Goal: Check status: Check status

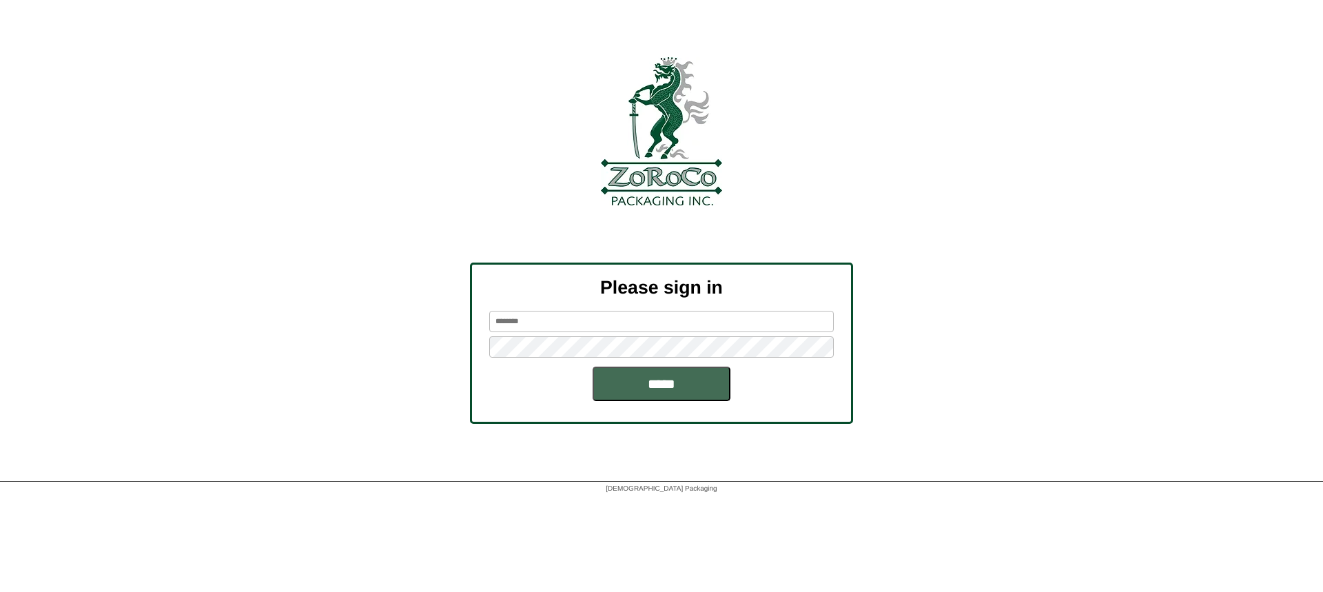
type input "******"
click at [627, 389] on input "*****" at bounding box center [662, 384] width 138 height 34
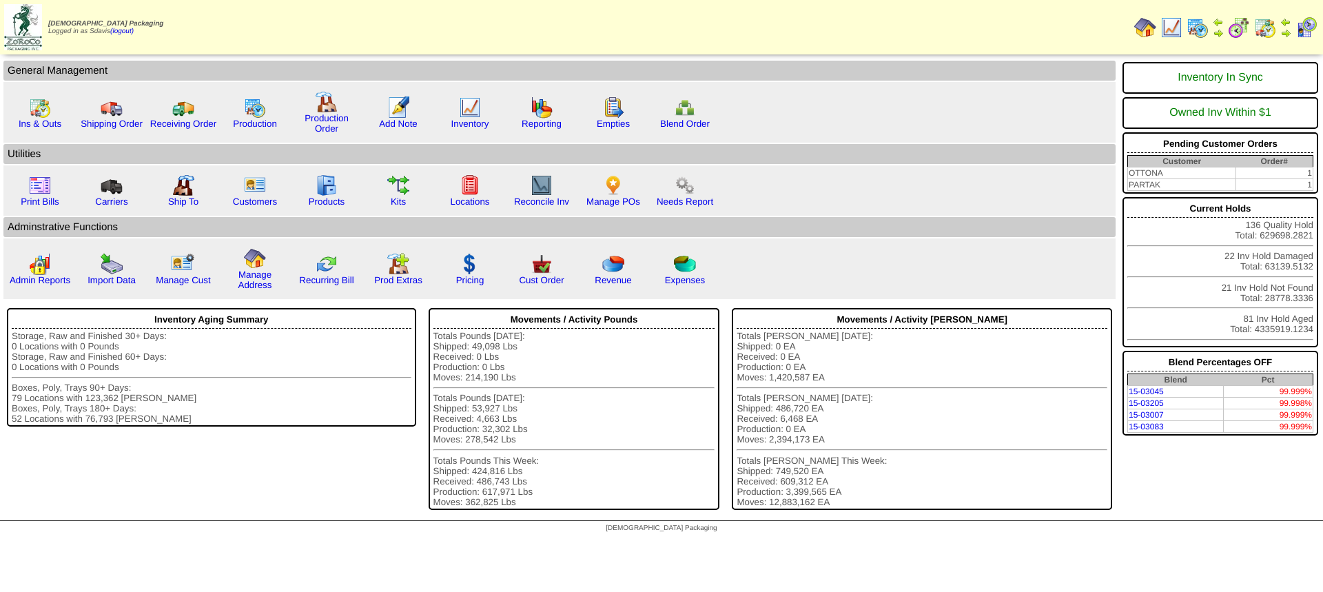
click at [1262, 25] on img at bounding box center [1265, 28] width 22 height 22
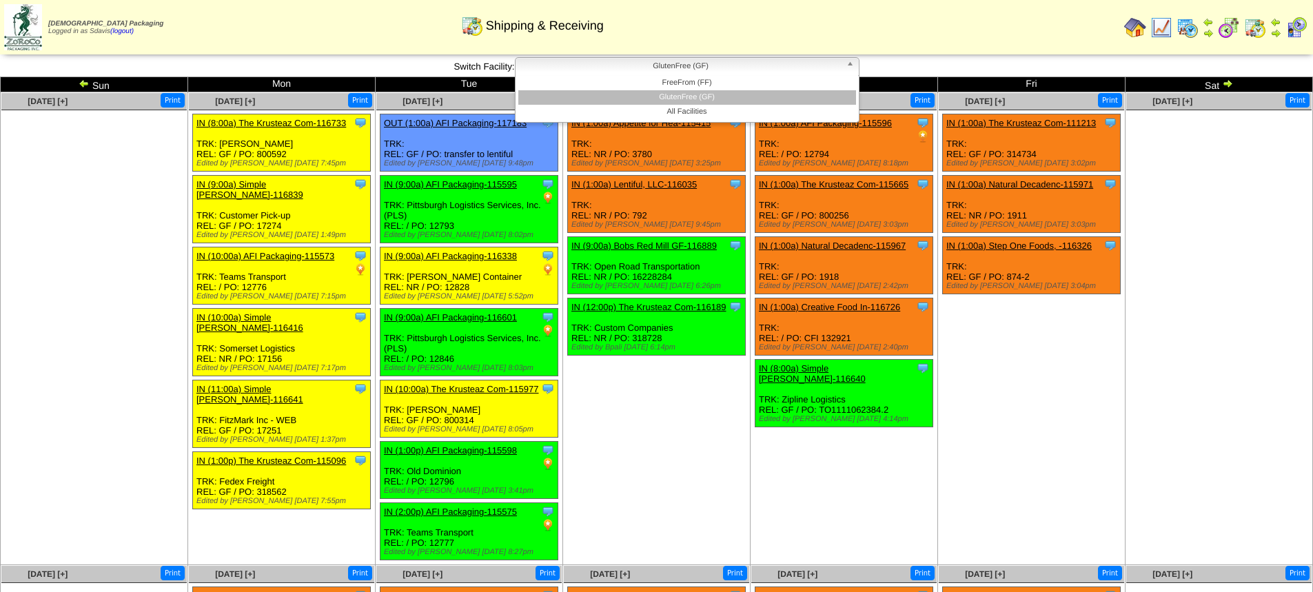
click at [659, 62] on span "GlutenFree (GF)" at bounding box center [681, 66] width 320 height 17
click at [653, 85] on li "FreeFrom (FF)" at bounding box center [687, 83] width 338 height 14
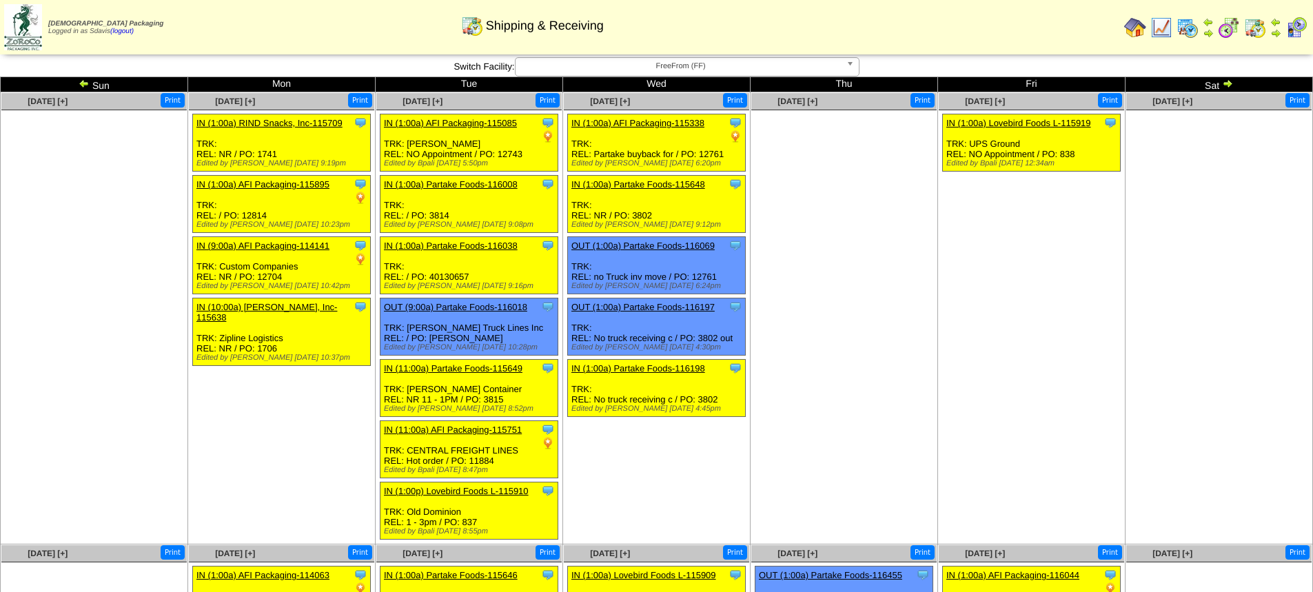
click at [1183, 24] on img at bounding box center [1187, 28] width 22 height 22
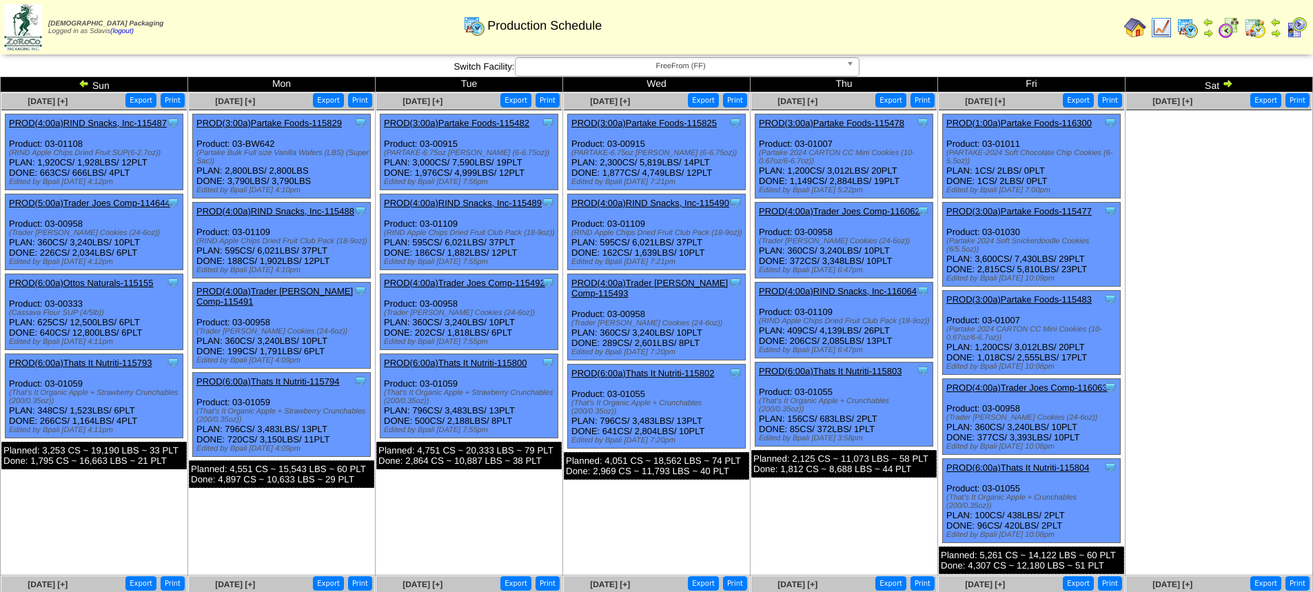
click at [1228, 80] on img at bounding box center [1227, 83] width 11 height 11
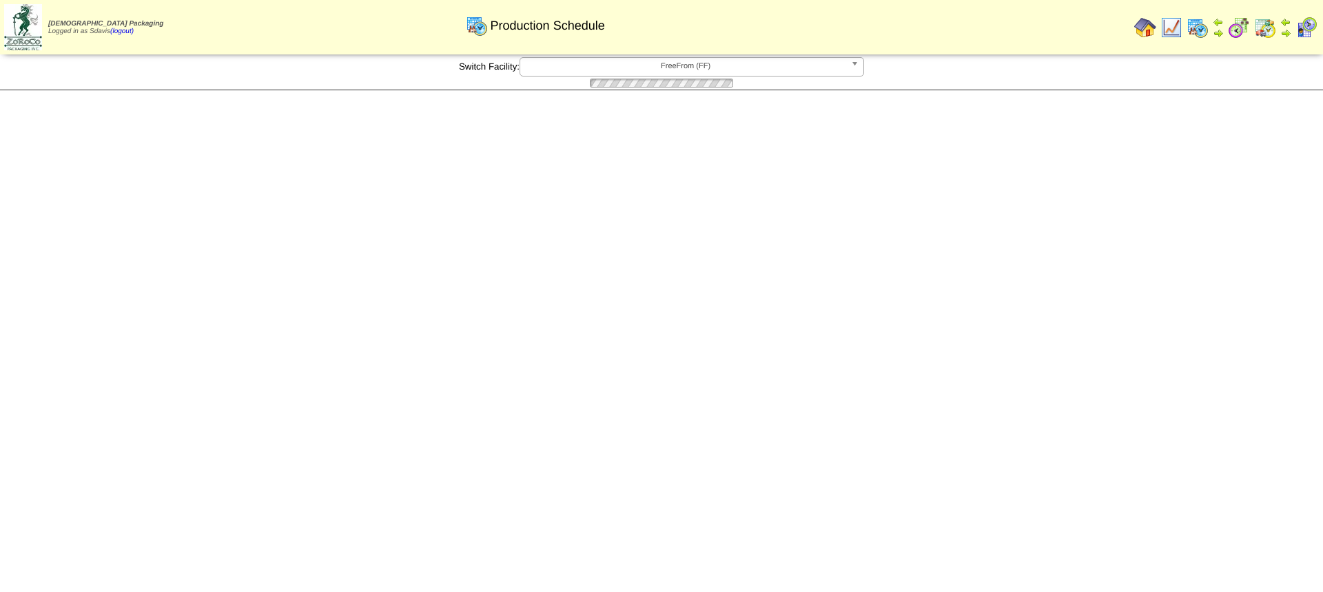
drag, startPoint x: 0, startPoint y: 0, endPoint x: 1227, endPoint y: 83, distance: 1230.1
click at [1227, 83] on div at bounding box center [661, 82] width 1323 height 13
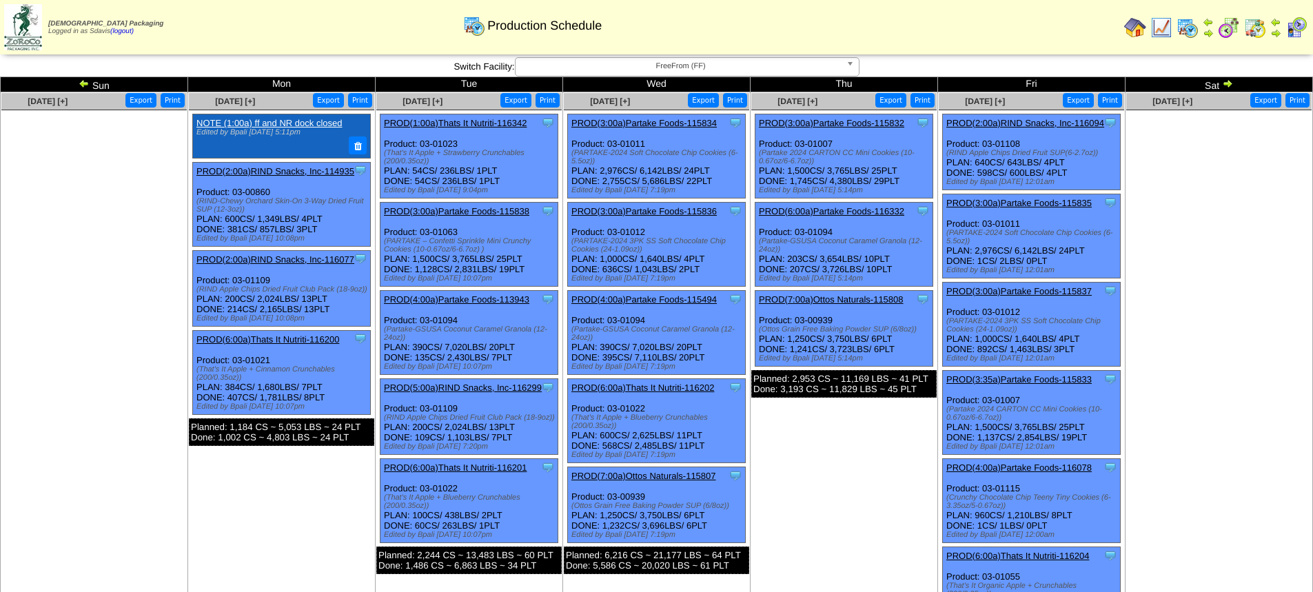
click at [1227, 83] on img at bounding box center [1227, 83] width 11 height 11
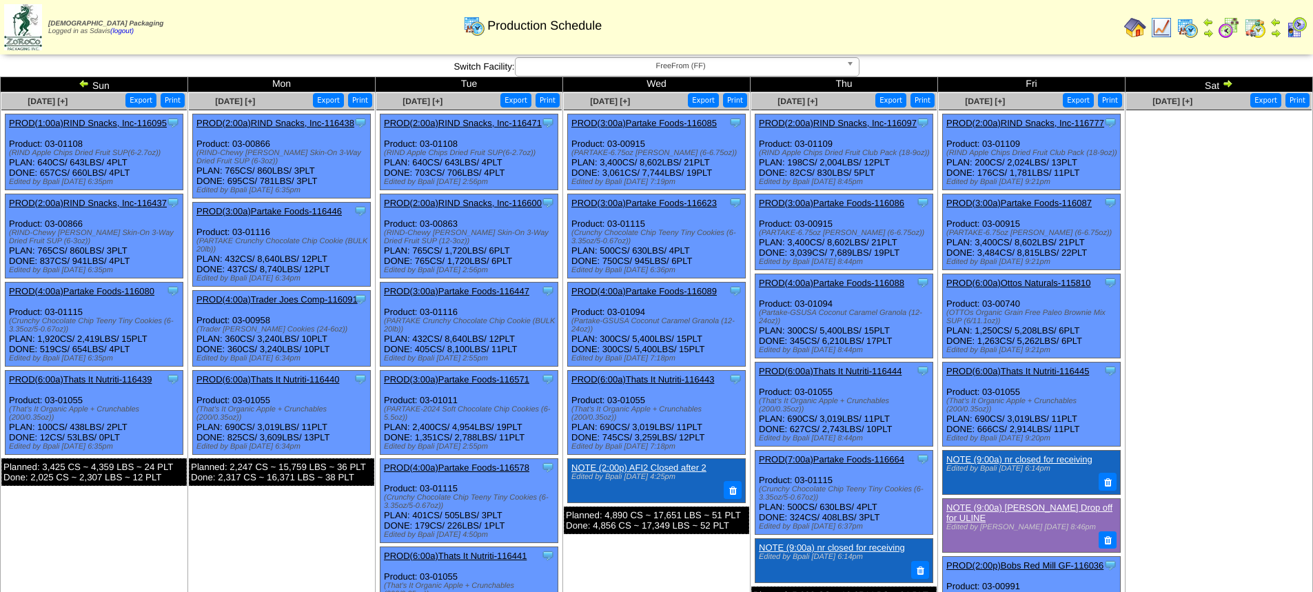
click at [1227, 83] on img at bounding box center [1227, 83] width 11 height 11
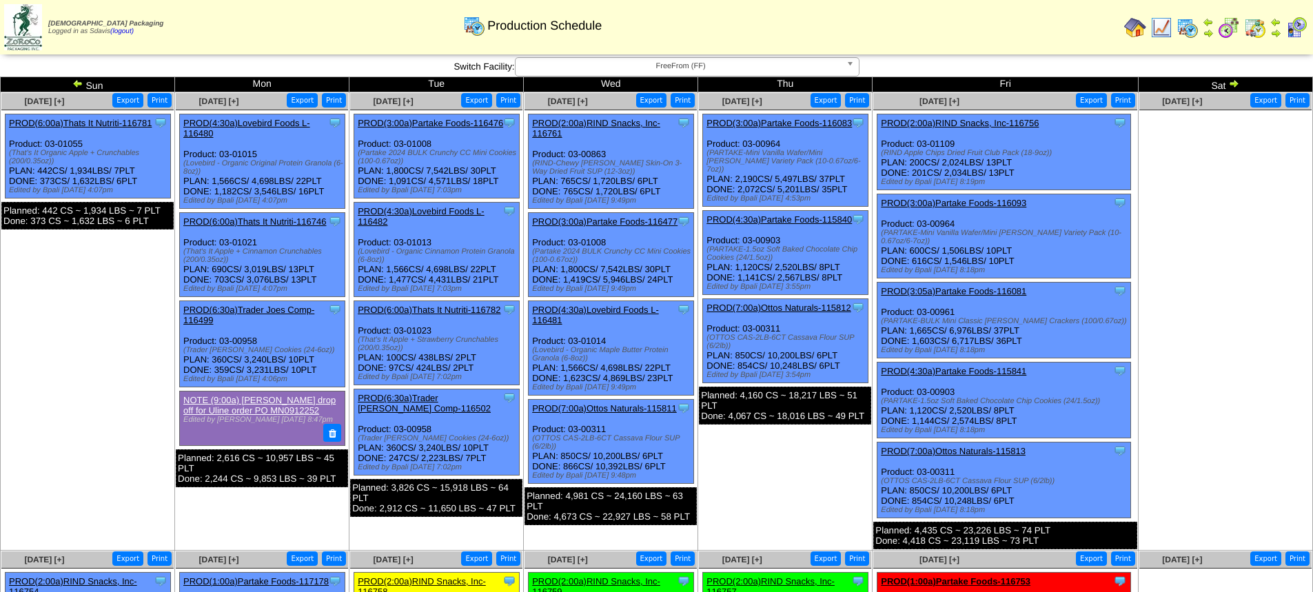
click at [1227, 83] on td "Sat" at bounding box center [1225, 84] width 174 height 15
click at [1235, 85] on img at bounding box center [1233, 83] width 11 height 11
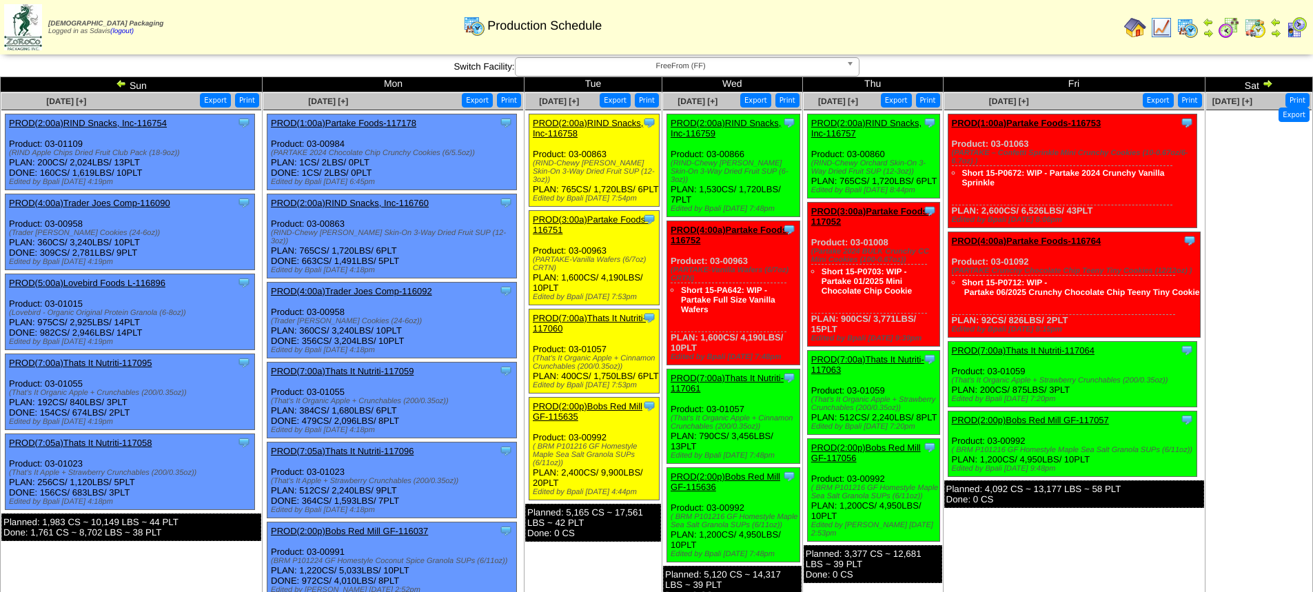
click at [758, 121] on link "PROD(2:00a)RIND Snacks, Inc-116759" at bounding box center [725, 128] width 110 height 21
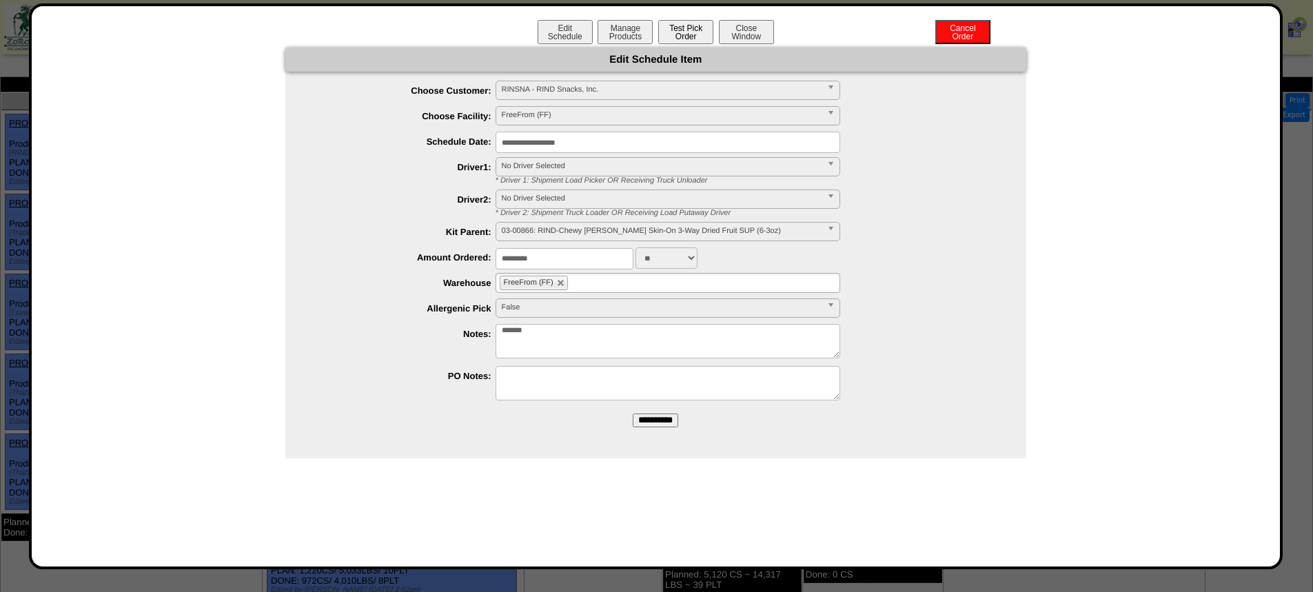
click at [686, 37] on button "Test Pick Order" at bounding box center [685, 32] width 55 height 24
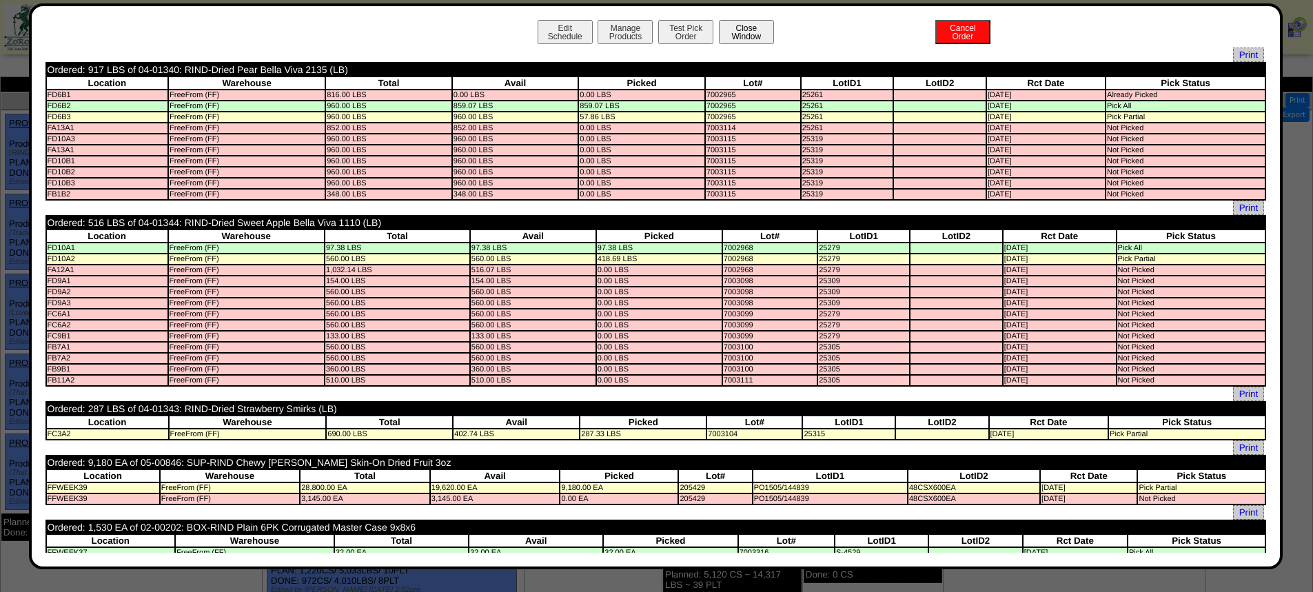
click at [739, 34] on button "Close Window" at bounding box center [746, 32] width 55 height 24
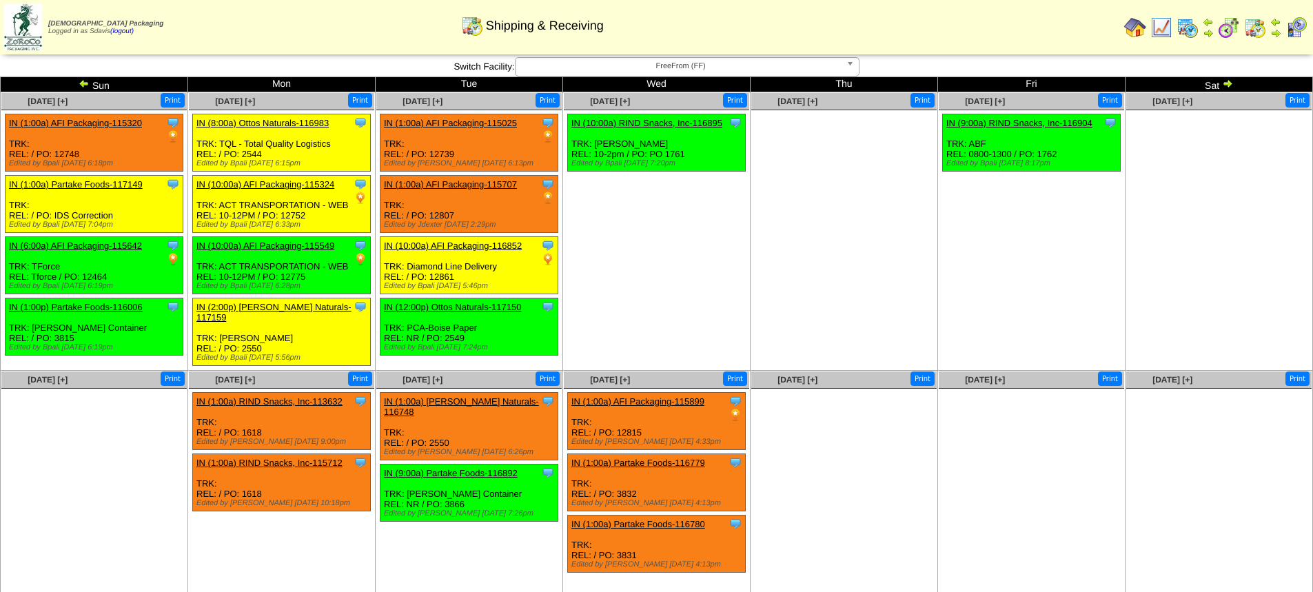
click at [1258, 33] on img at bounding box center [1255, 28] width 22 height 22
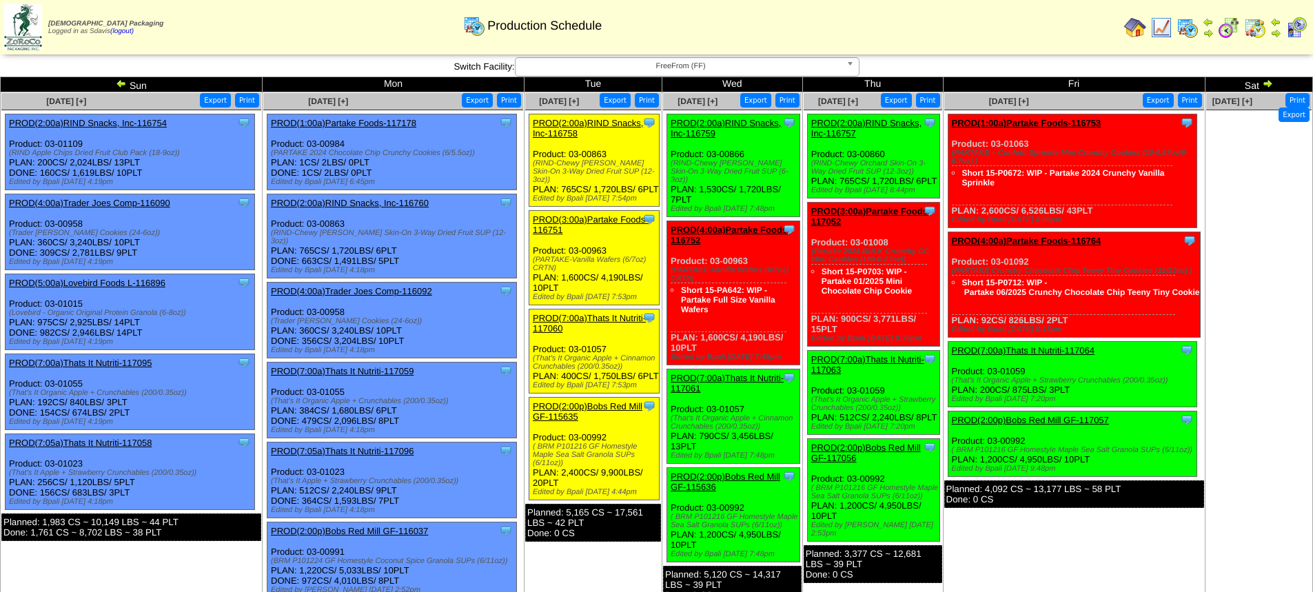
click at [612, 317] on link "PROD(7:00a)Thats It Nutriti-117060" at bounding box center [589, 323] width 113 height 21
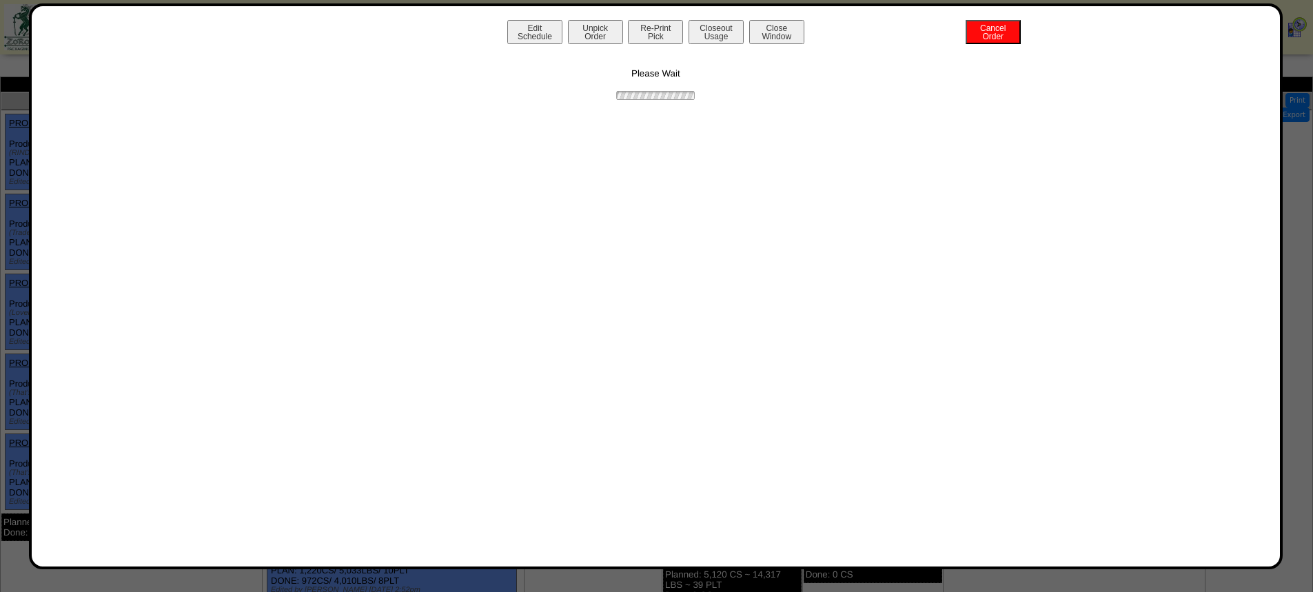
click at [665, 39] on button "Re-Print Pick" at bounding box center [655, 32] width 55 height 24
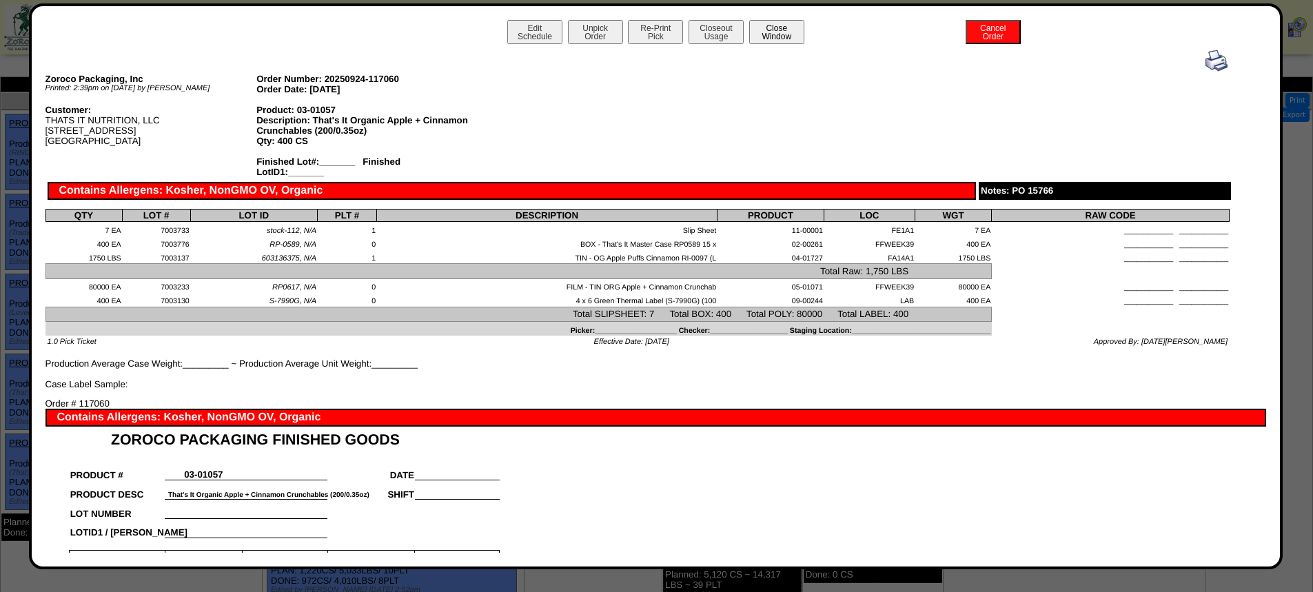
click at [777, 33] on button "Close Window" at bounding box center [776, 32] width 55 height 24
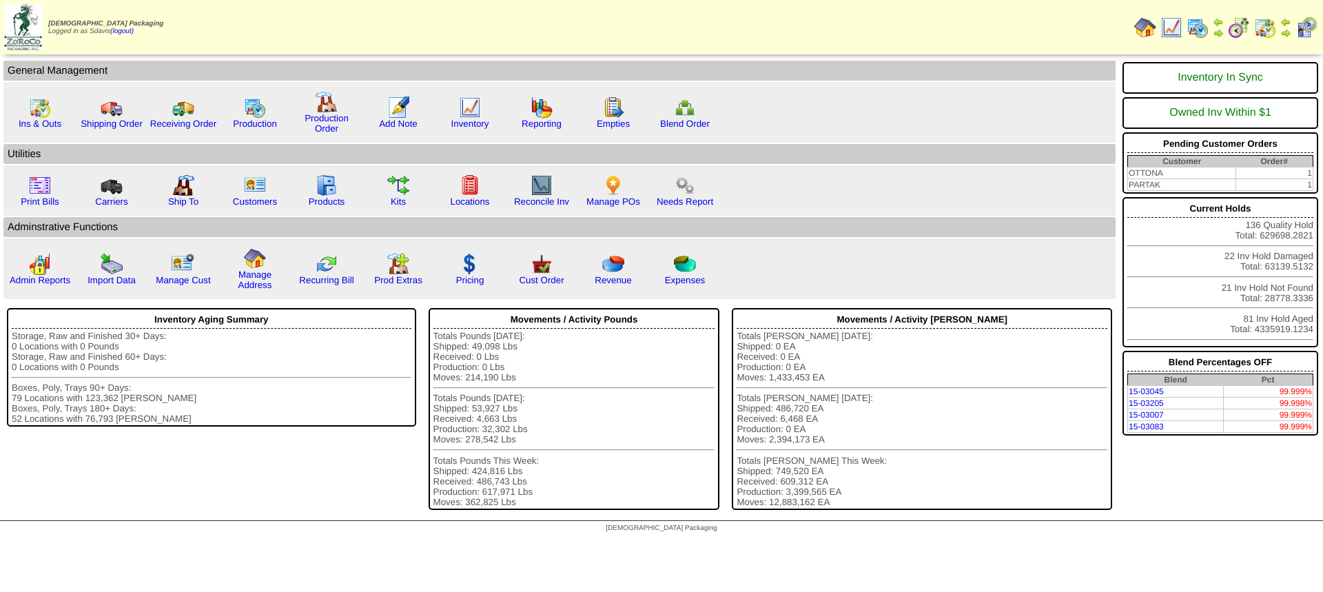
click at [1174, 25] on img at bounding box center [1171, 28] width 22 height 22
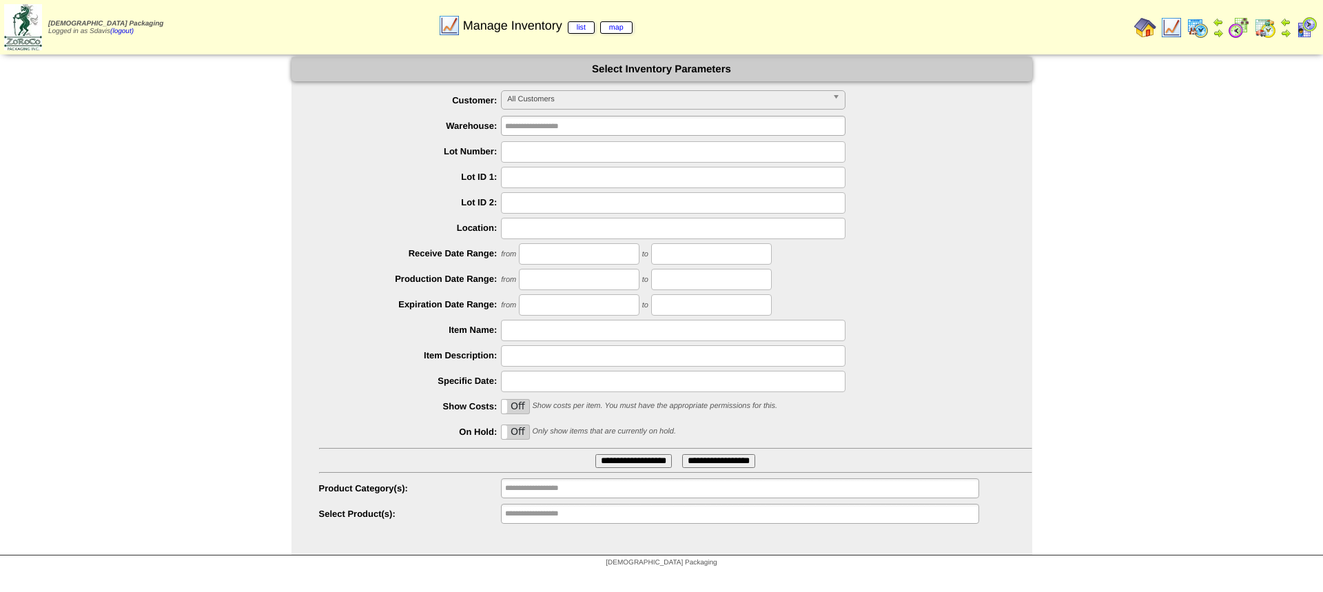
click at [547, 325] on input "text" at bounding box center [673, 330] width 345 height 21
type input "********"
click at [595, 454] on input "**********" at bounding box center [633, 461] width 76 height 14
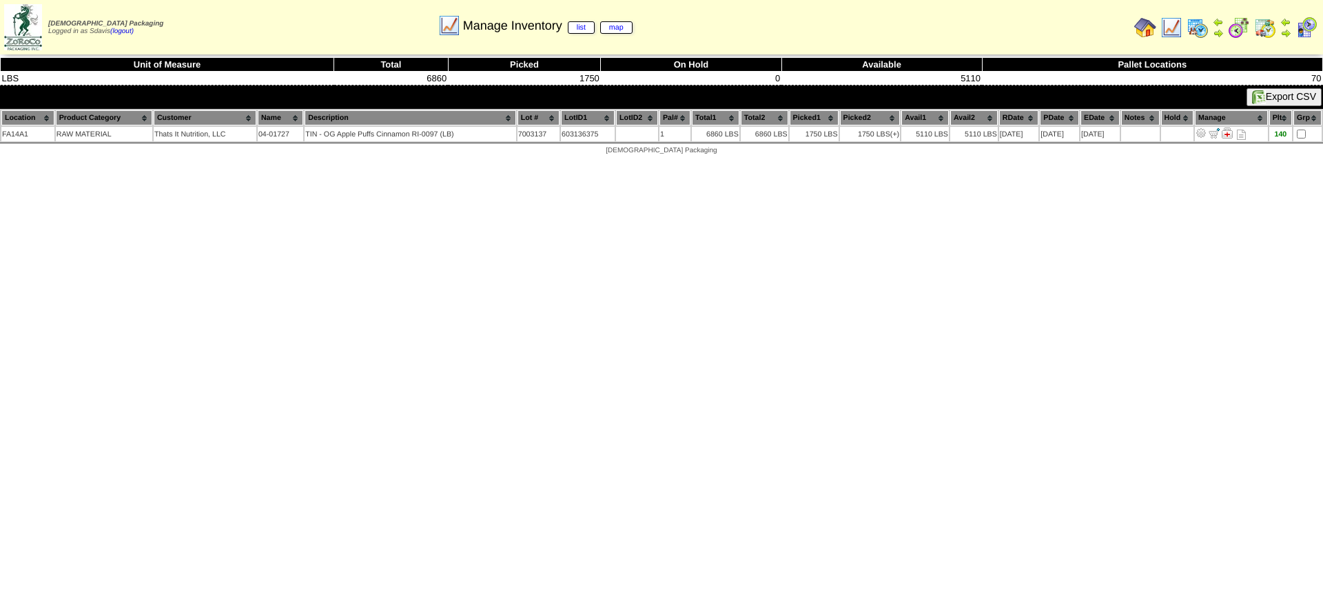
click at [1167, 26] on img at bounding box center [1171, 28] width 22 height 22
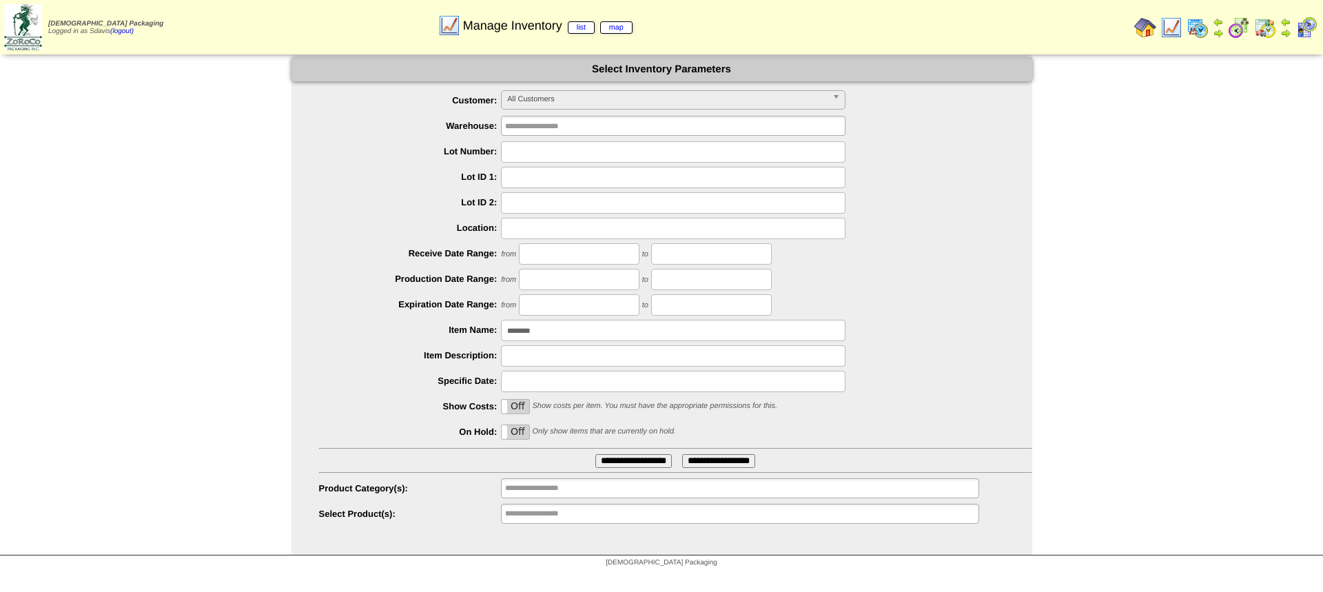
drag, startPoint x: 574, startPoint y: 329, endPoint x: 412, endPoint y: 331, distance: 161.9
click at [412, 331] on li "Item Name: ********" at bounding box center [675, 330] width 713 height 21
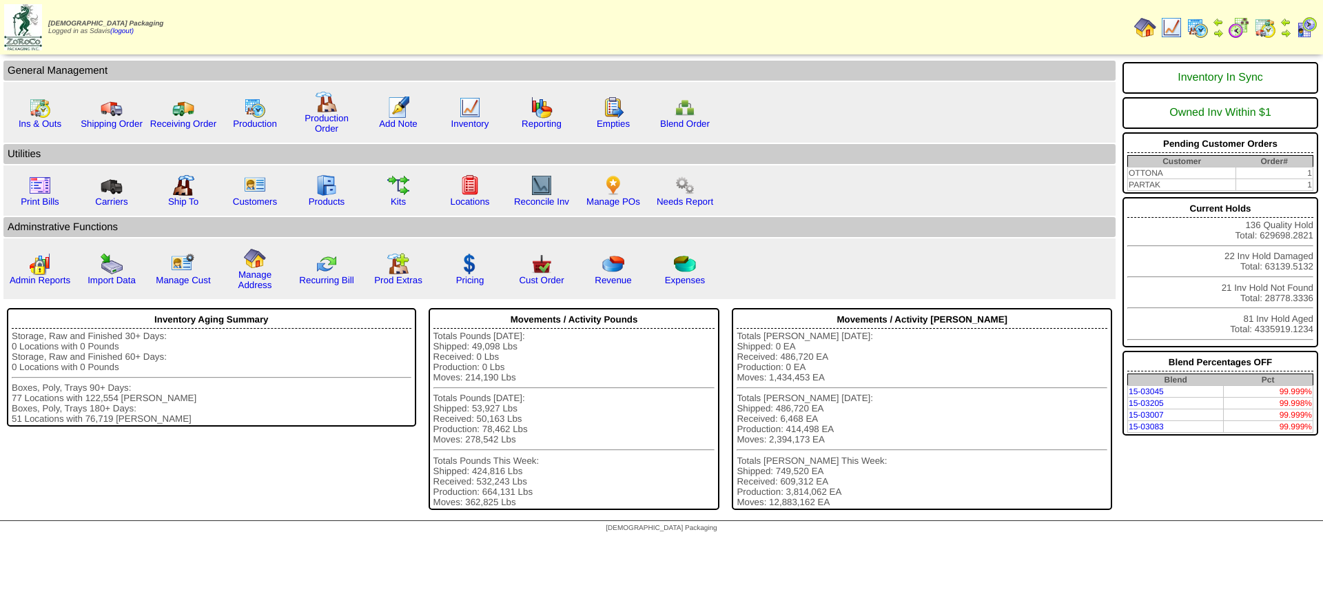
click at [1263, 27] on img at bounding box center [1265, 28] width 22 height 22
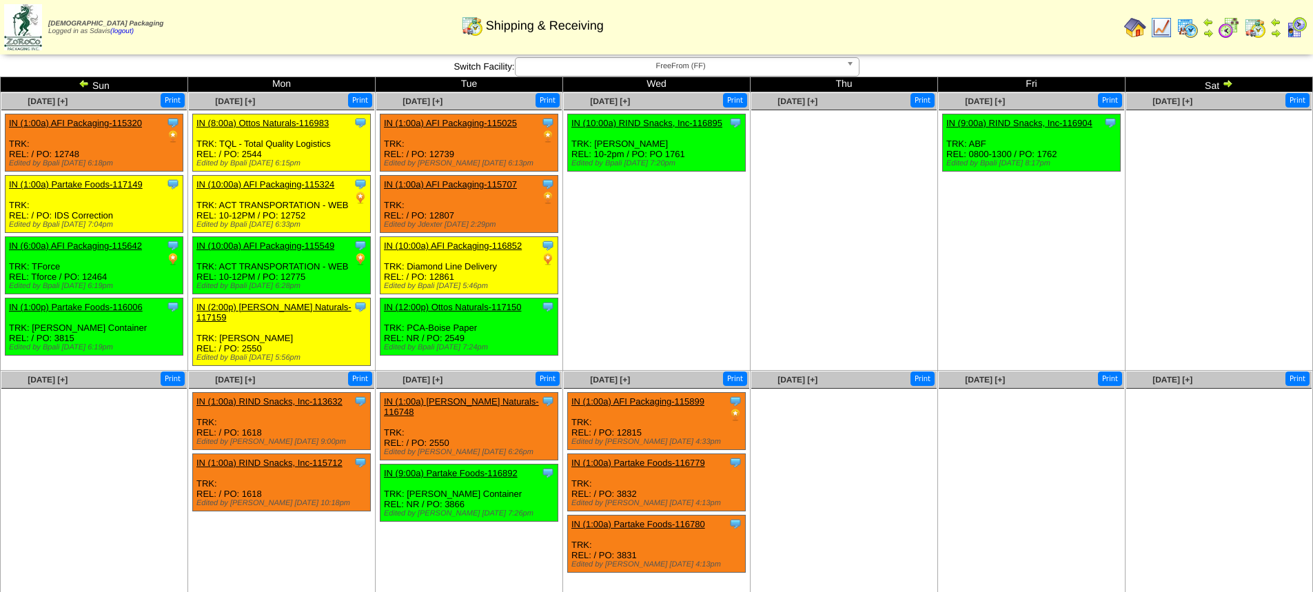
click at [1225, 24] on img at bounding box center [1229, 28] width 22 height 22
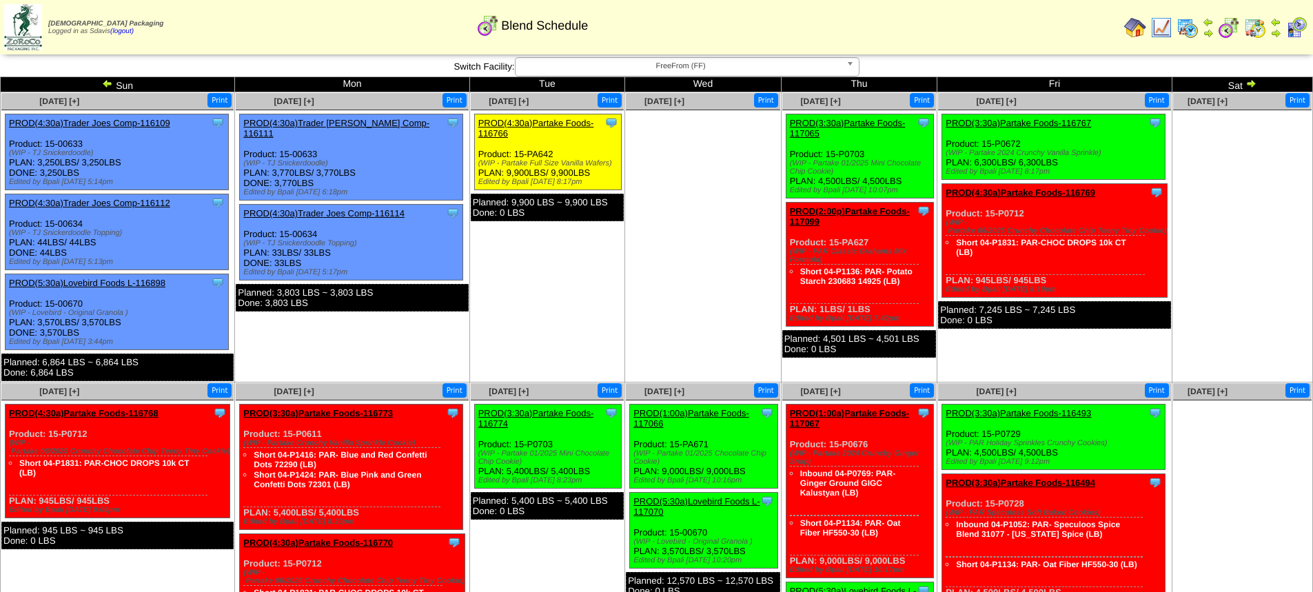
click at [877, 121] on link "PROD(3:30a)Partake Foods-117065" at bounding box center [848, 128] width 116 height 21
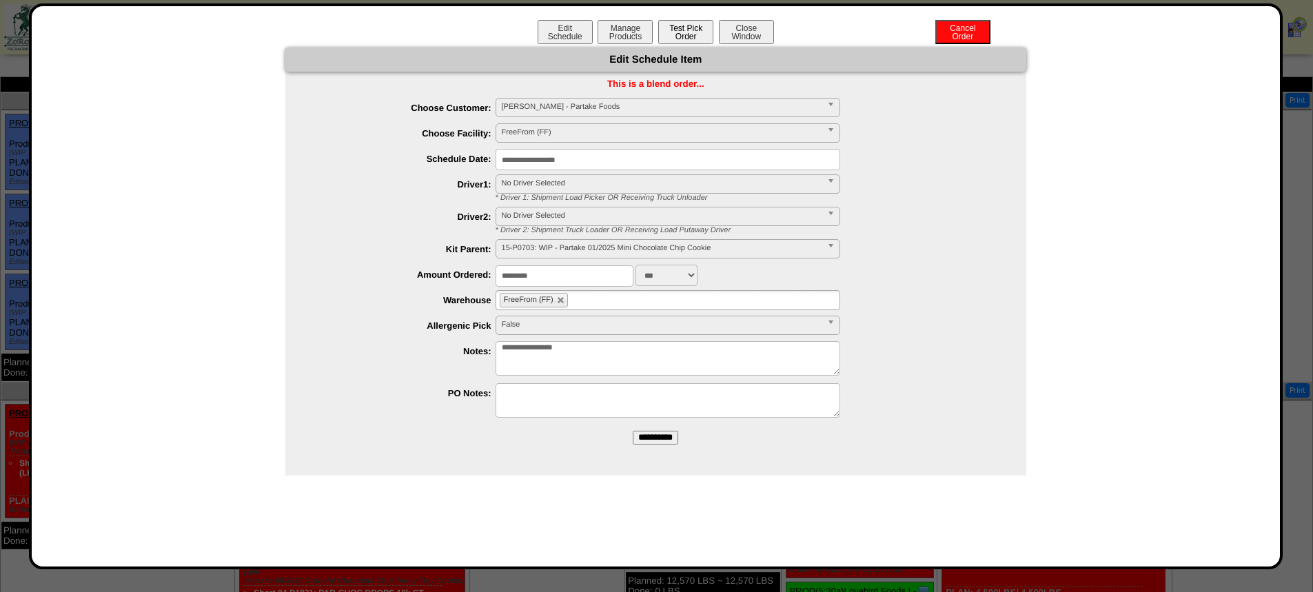
click at [679, 30] on button "Test Pick Order" at bounding box center [685, 32] width 55 height 24
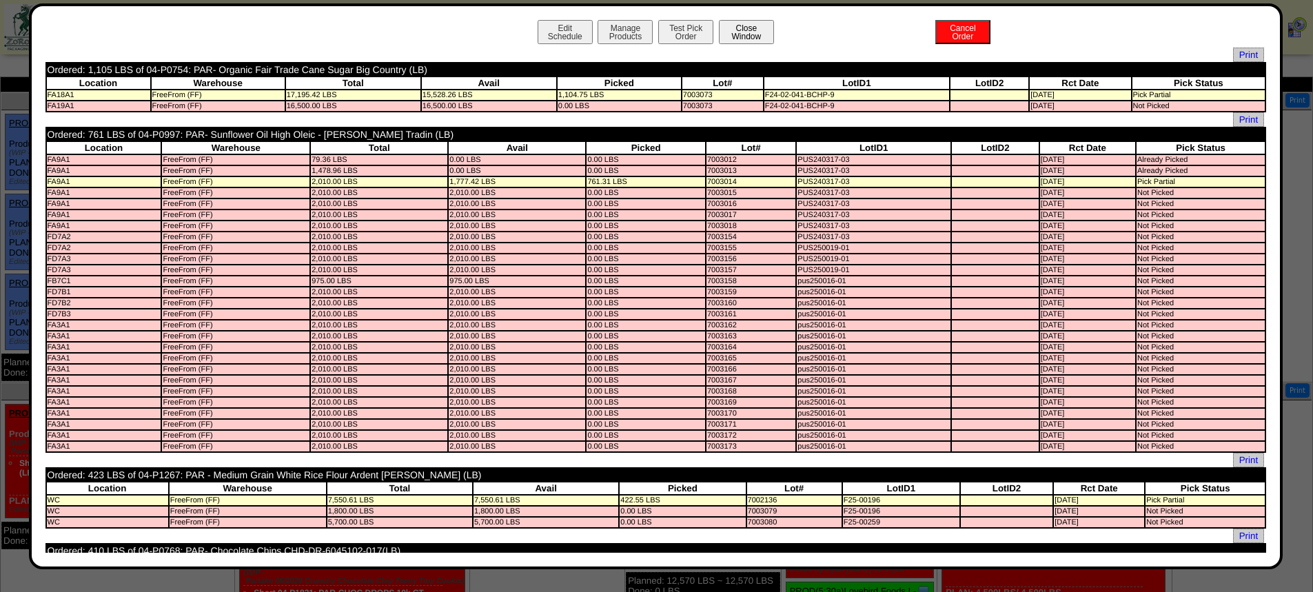
click at [742, 32] on button "Close Window" at bounding box center [746, 32] width 55 height 24
